Goal: Task Accomplishment & Management: Manage account settings

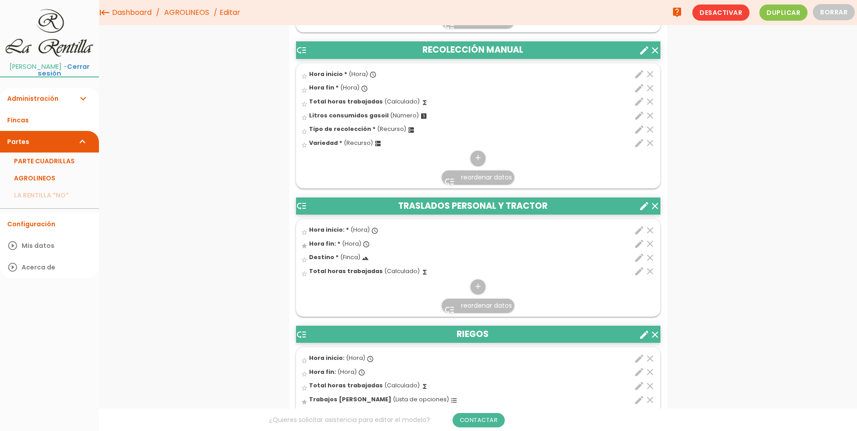
scroll to position [2341, 0]
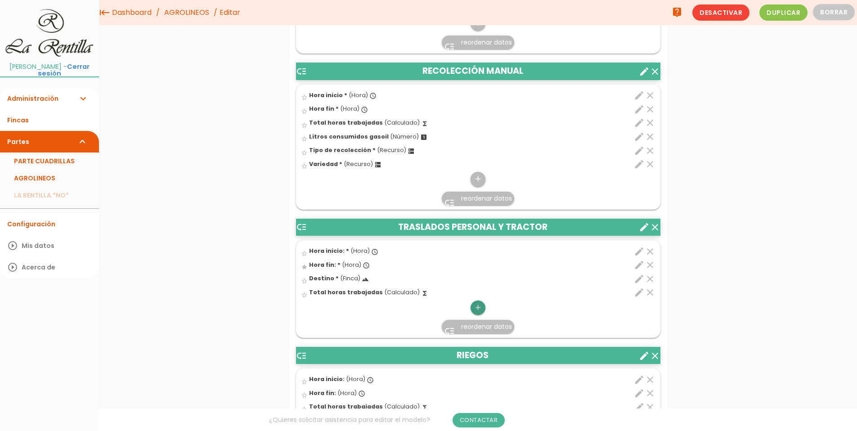
click at [478, 312] on icon "add" at bounding box center [478, 308] width 9 height 14
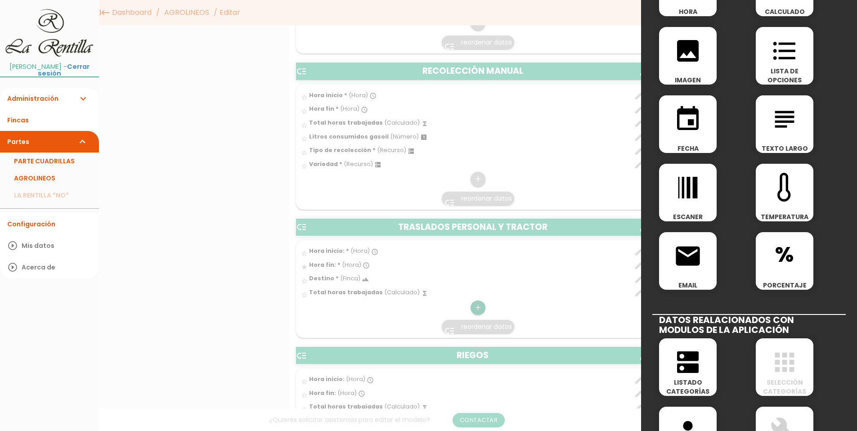
scroll to position [225, 0]
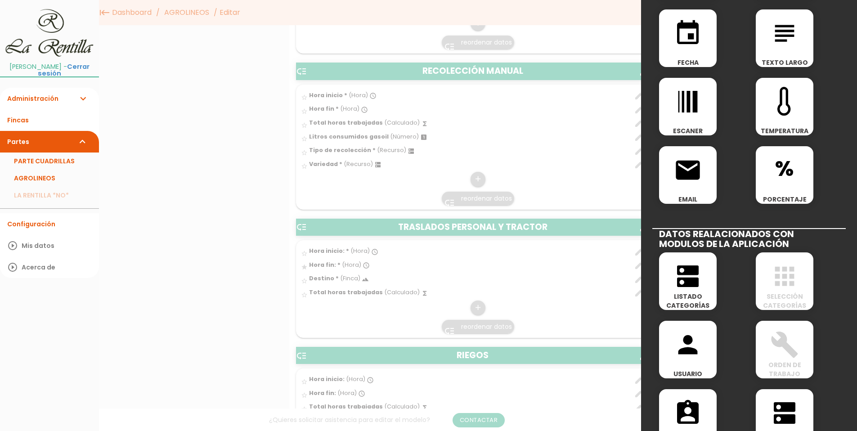
click at [705, 298] on span "LISTADO CATEGORÍAS" at bounding box center [688, 301] width 58 height 18
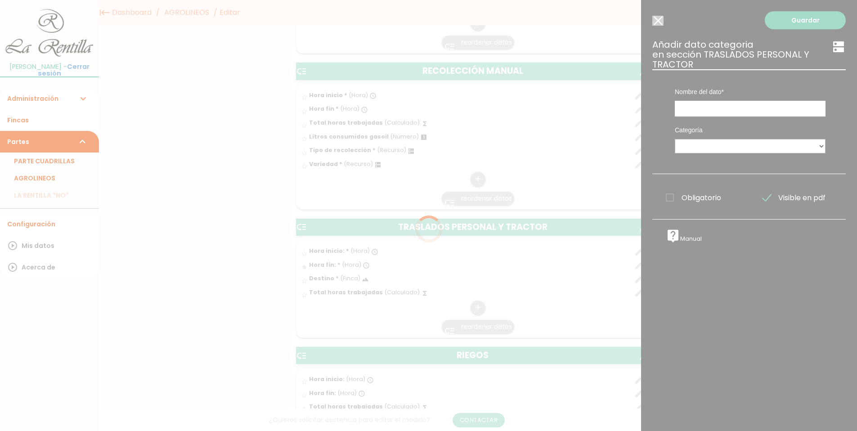
scroll to position [0, 0]
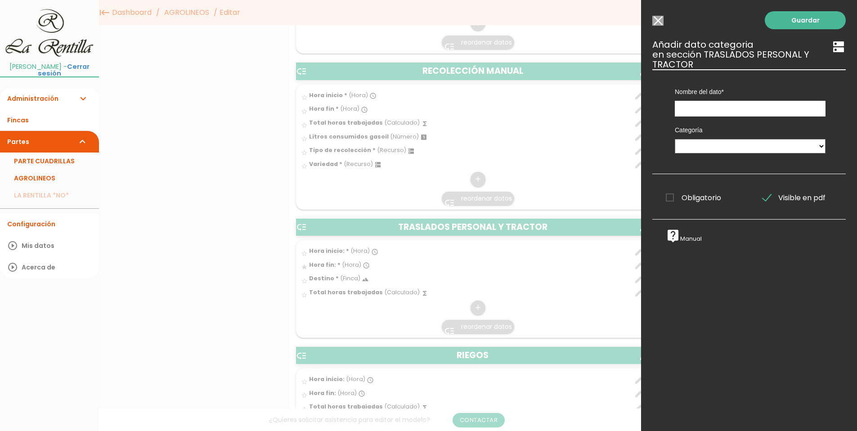
click at [658, 19] on input "Seleccionar todos los usuarios" at bounding box center [657, 21] width 11 height 10
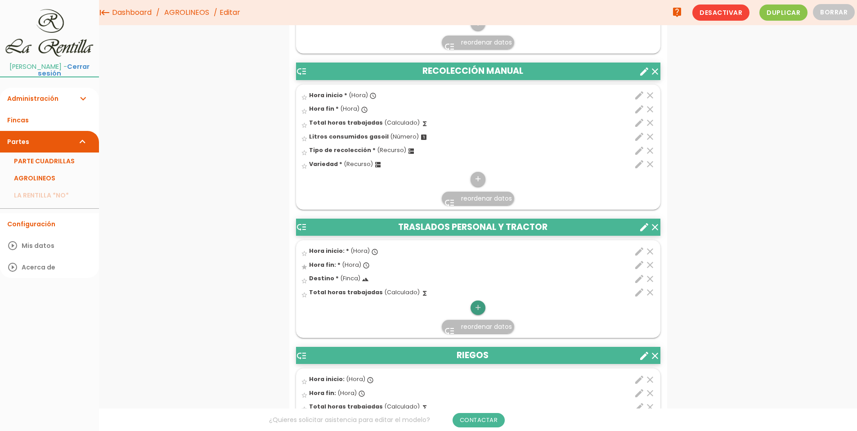
click at [476, 307] on icon "add" at bounding box center [478, 308] width 9 height 14
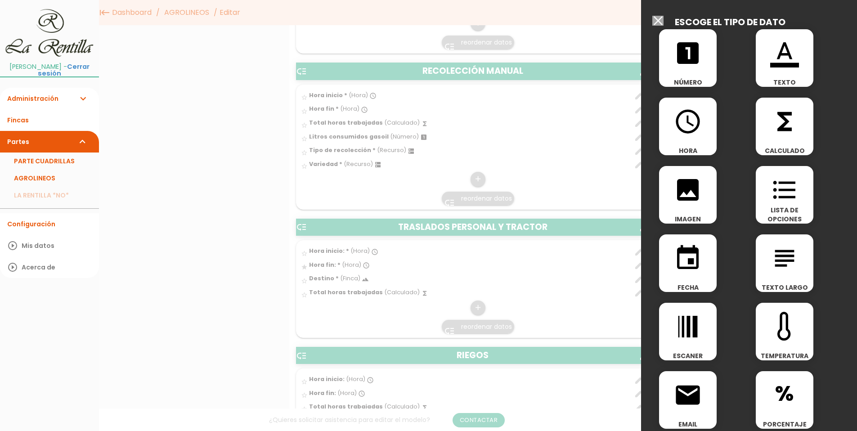
click at [797, 200] on span "format_list_bulleted" at bounding box center [785, 185] width 58 height 38
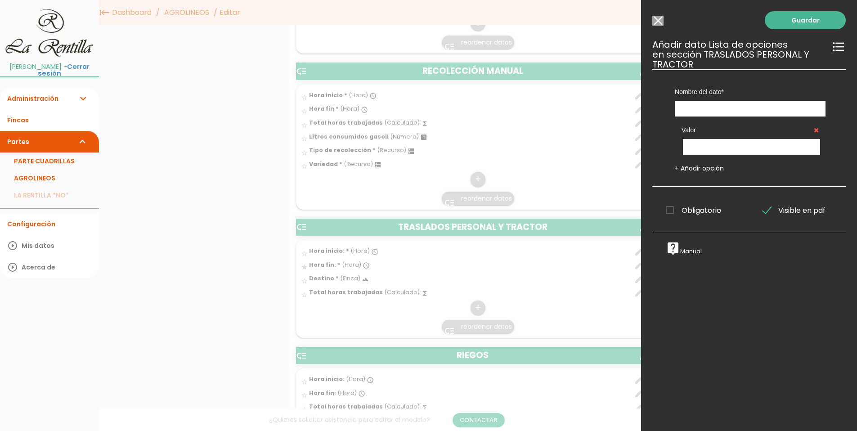
click at [655, 22] on input "Seleccionar todos los usuarios" at bounding box center [657, 21] width 11 height 10
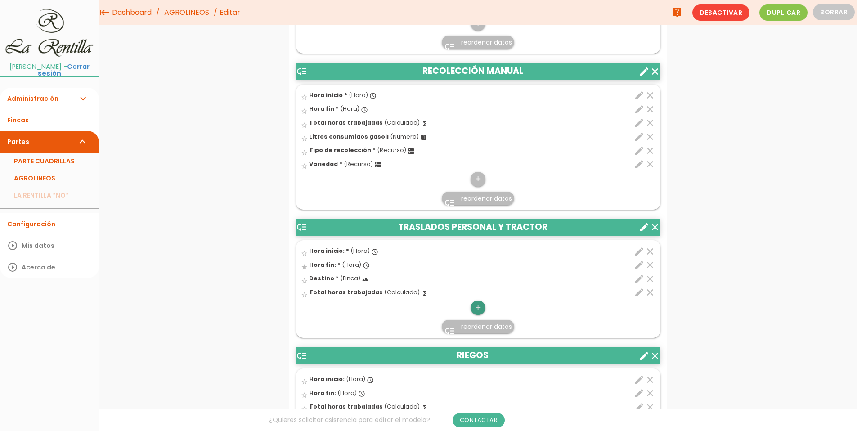
click at [476, 310] on icon "add" at bounding box center [478, 308] width 9 height 14
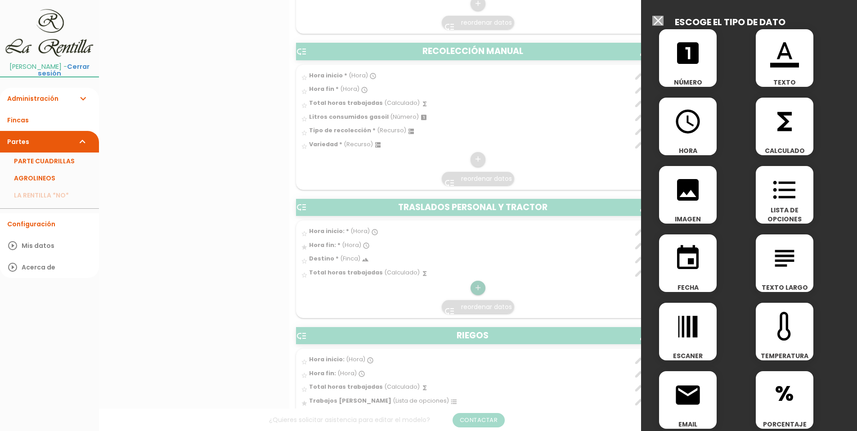
scroll to position [315, 0]
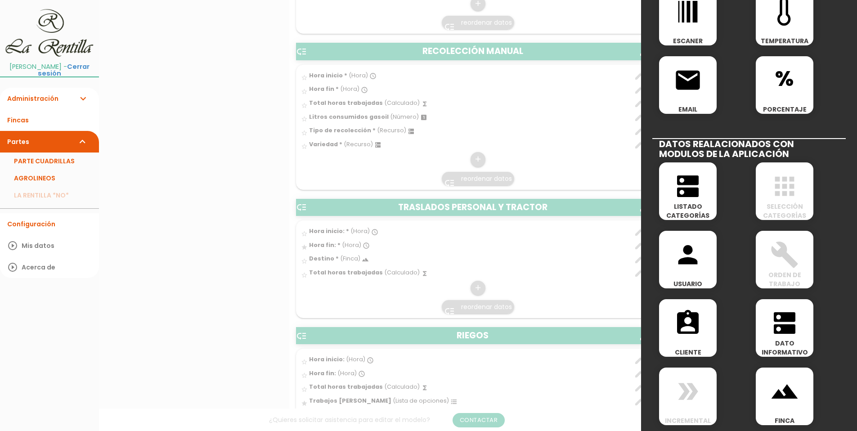
click at [684, 192] on icon "dns" at bounding box center [688, 186] width 29 height 29
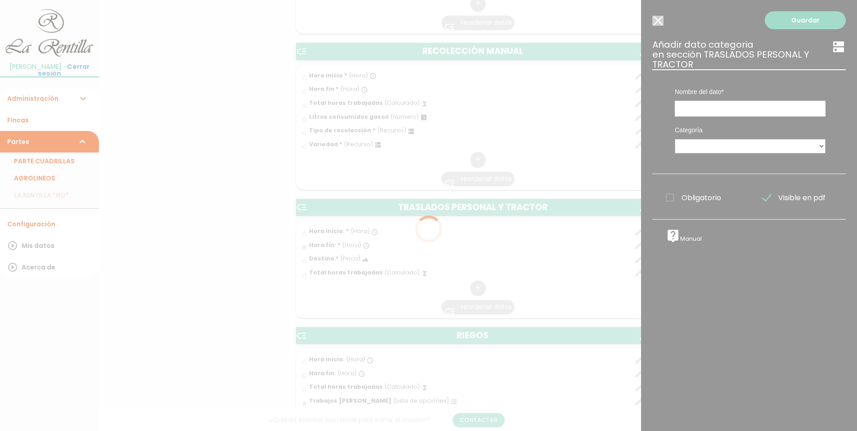
scroll to position [0, 0]
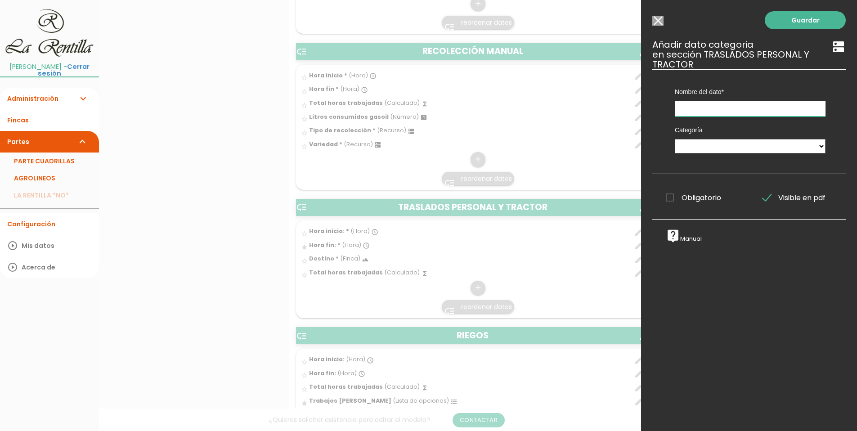
click at [703, 106] on input "text" at bounding box center [750, 109] width 151 height 16
type input "Maquinaria"
click at [700, 149] on select "PERSONAL TAREAS PLANTACIONES MAQUINARIA PODADORAS UTENSILIOS VARIEDADES ATOMIZA…" at bounding box center [750, 146] width 151 height 14
select select "4901"
click at [675, 139] on select "PERSONAL TAREAS PLANTACIONES MAQUINARIA PODADORAS UTENSILIOS VARIEDADES ATOMIZA…" at bounding box center [750, 146] width 151 height 14
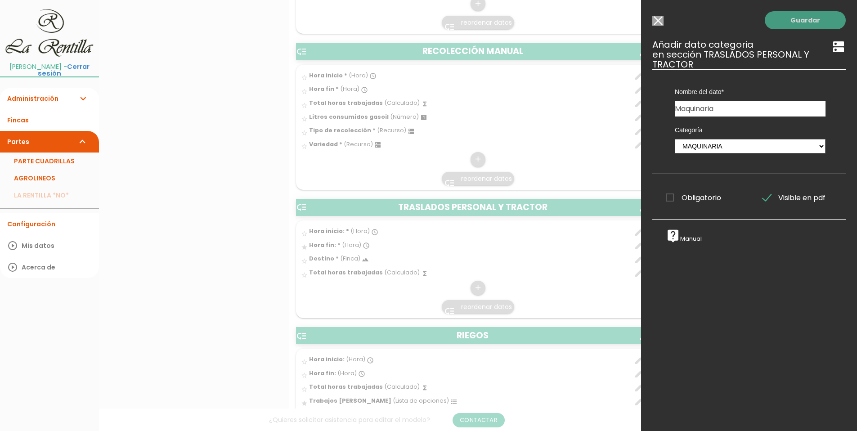
click at [808, 23] on link "Guardar" at bounding box center [805, 20] width 81 height 18
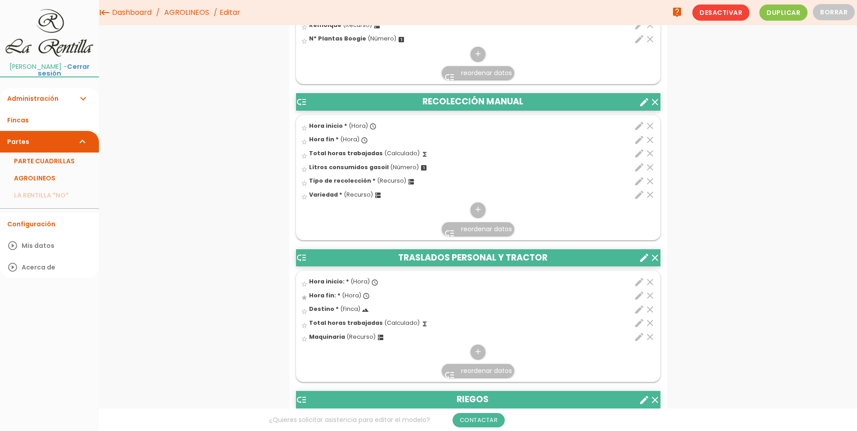
scroll to position [2395, 0]
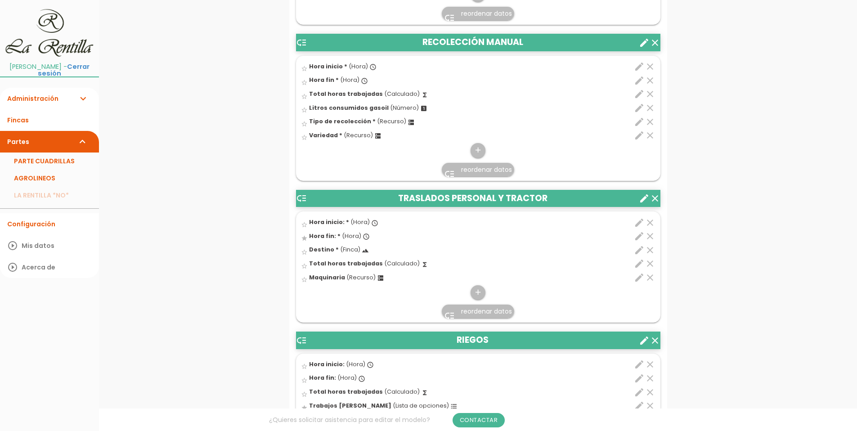
click at [474, 313] on span "reordenar datos" at bounding box center [486, 311] width 51 height 9
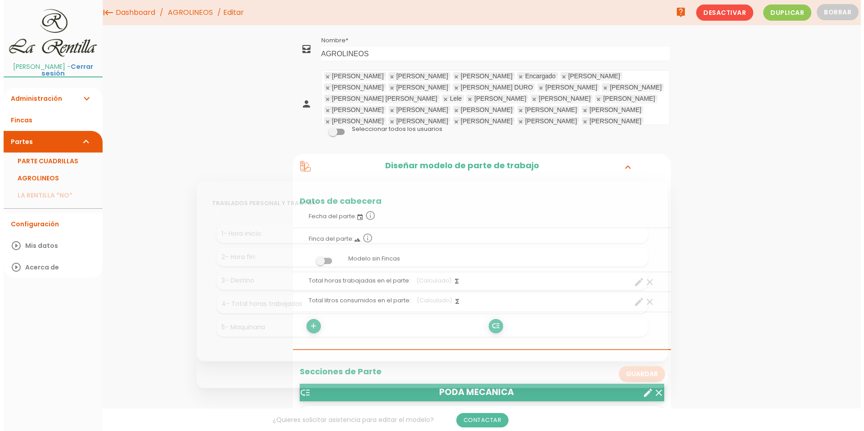
scroll to position [0, 0]
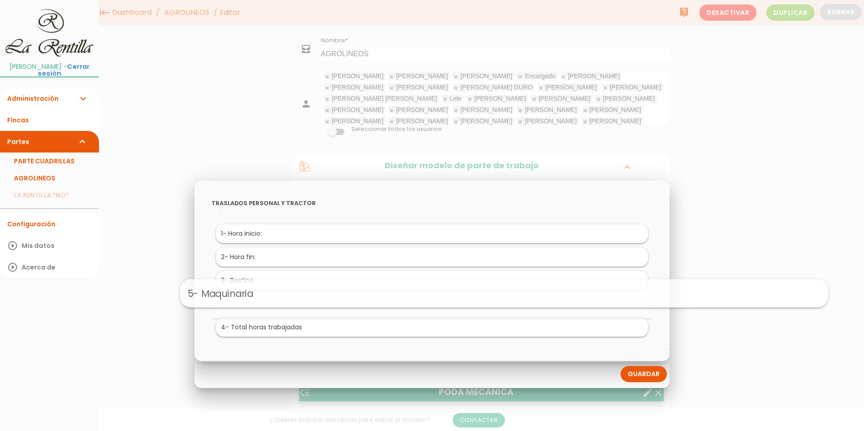
drag, startPoint x: 249, startPoint y: 331, endPoint x: 321, endPoint y: 296, distance: 80.1
click at [637, 374] on link "Guardar" at bounding box center [644, 374] width 46 height 16
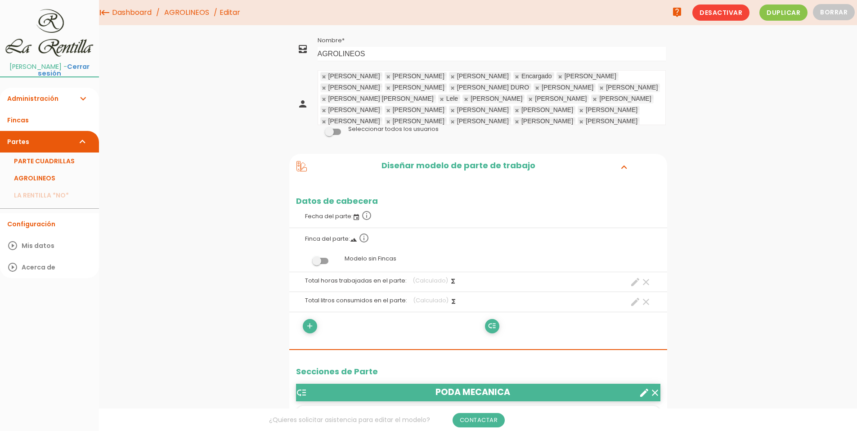
click at [36, 172] on link "AGROLINEOS" at bounding box center [49, 178] width 99 height 17
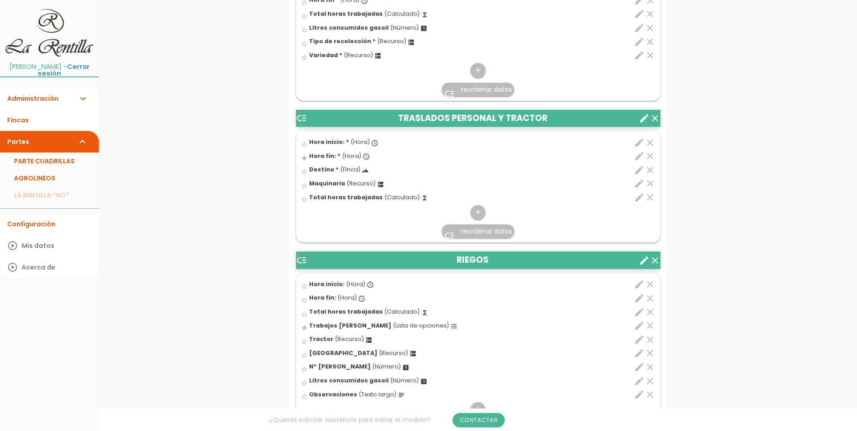
scroll to position [2430, 0]
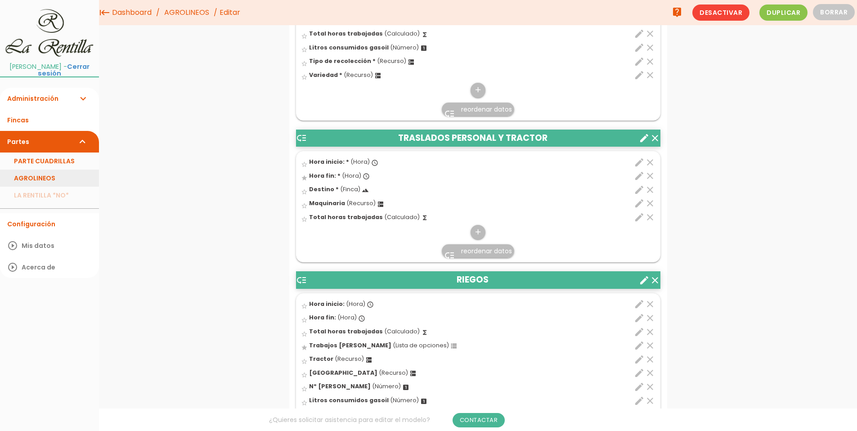
click at [34, 172] on link "AGROLINEOS" at bounding box center [49, 178] width 99 height 17
